Goal: Transaction & Acquisition: Purchase product/service

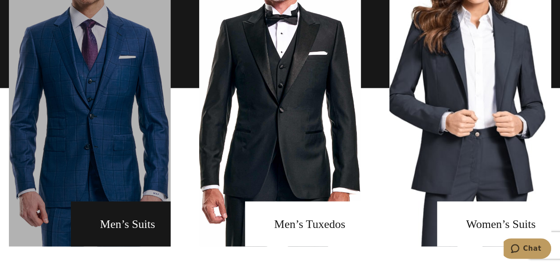
scroll to position [636, 0]
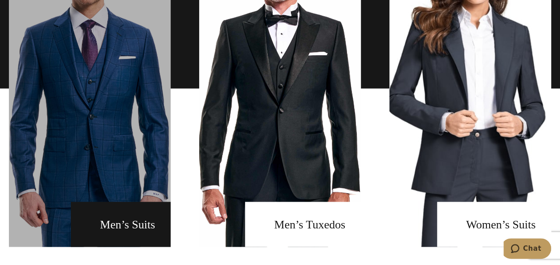
click at [136, 130] on link "men's suits" at bounding box center [90, 88] width 162 height 316
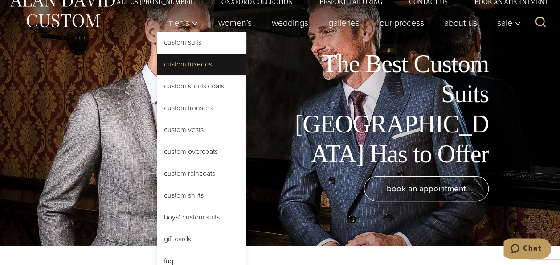
scroll to position [19, 0]
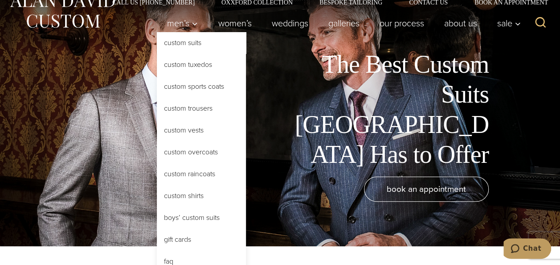
click at [184, 39] on link "Custom Suits" at bounding box center [201, 42] width 89 height 21
